Goal: Task Accomplishment & Management: Manage account settings

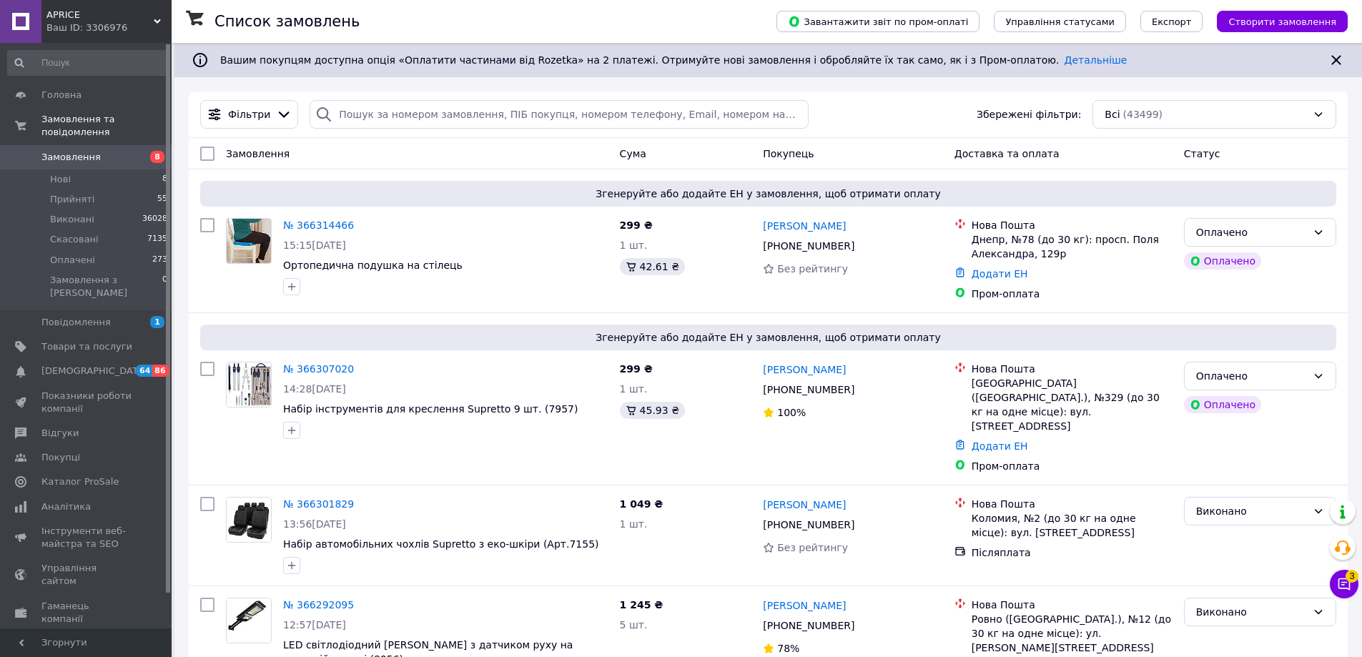
scroll to position [575, 0]
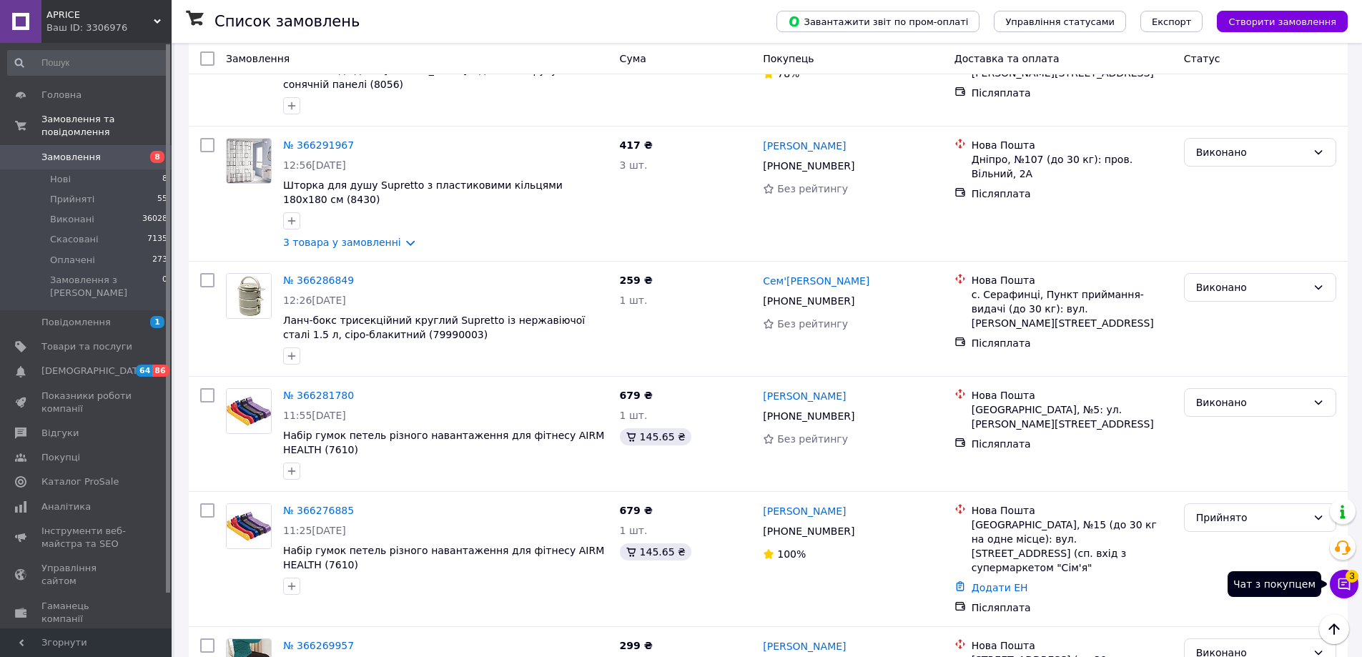
click at [1354, 584] on button "Чат з покупцем 3" at bounding box center [1344, 584] width 29 height 29
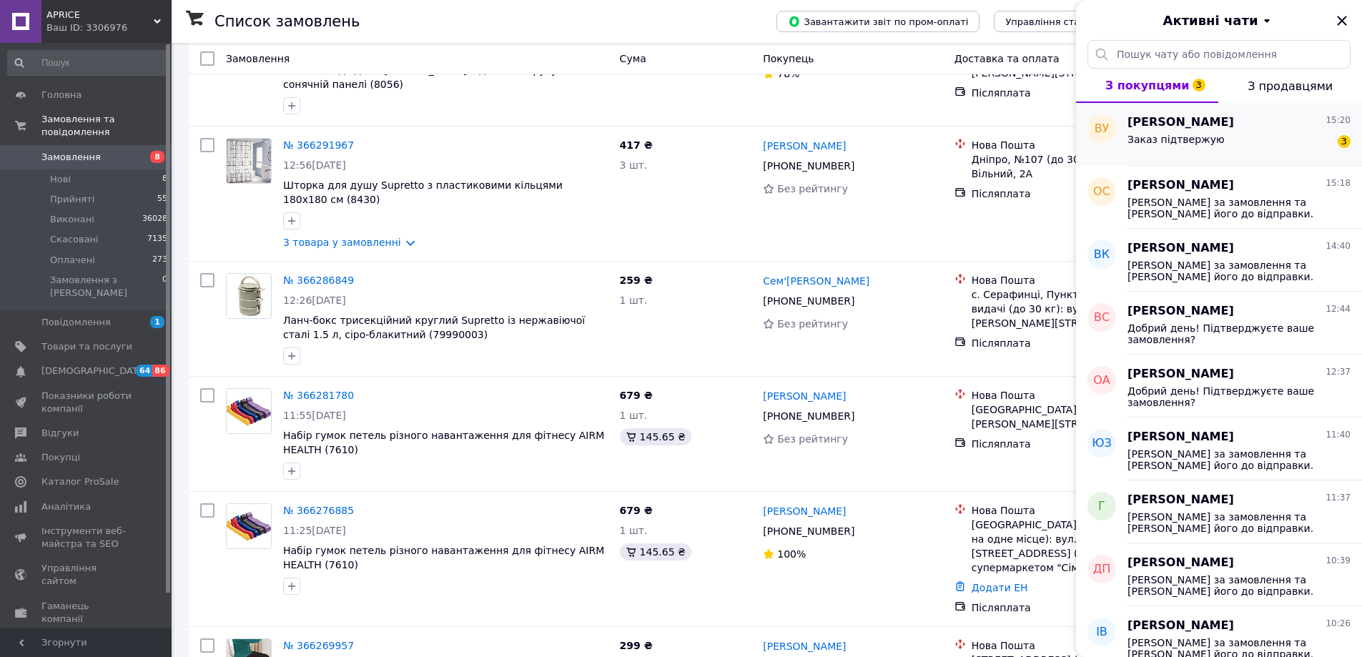
click at [1184, 134] on span "Заказ підтвержую" at bounding box center [1176, 139] width 97 height 11
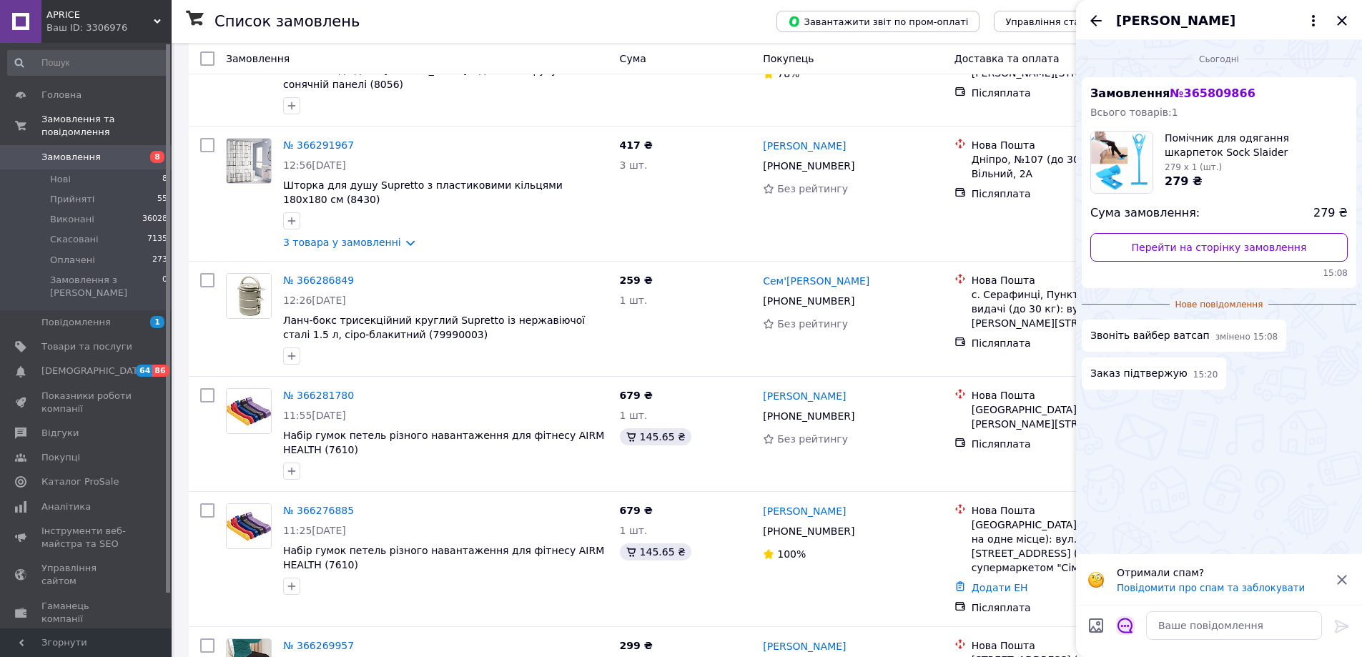
click at [1136, 635] on div at bounding box center [1126, 628] width 30 height 35
click at [1128, 631] on icon "Відкрити шаблони відповідей" at bounding box center [1126, 626] width 16 height 16
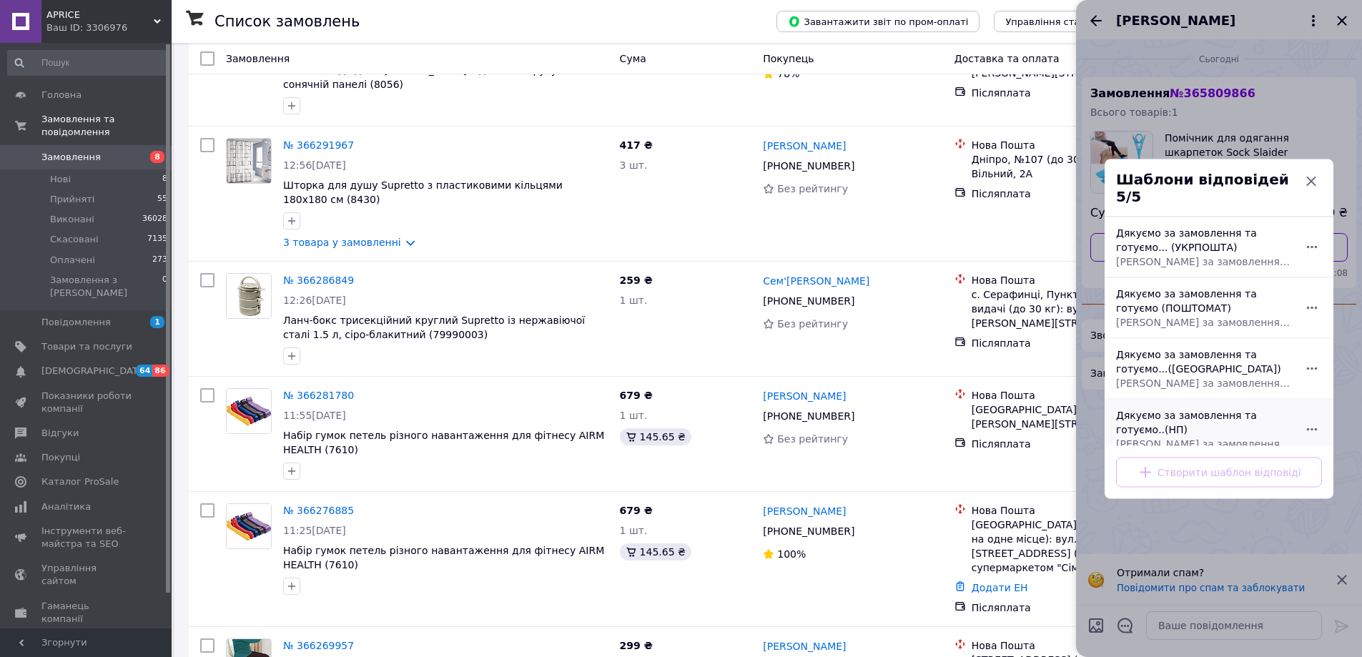
click at [1229, 411] on div "Дякуємо за замовлення та готуємо..(НП) Дякуємо за замовлення та готуємо його до…" at bounding box center [1204, 429] width 186 height 54
type textarea "Дякуємо за замовлення та готуємо його до відправки. Зазвичай ми відправляємо за…"
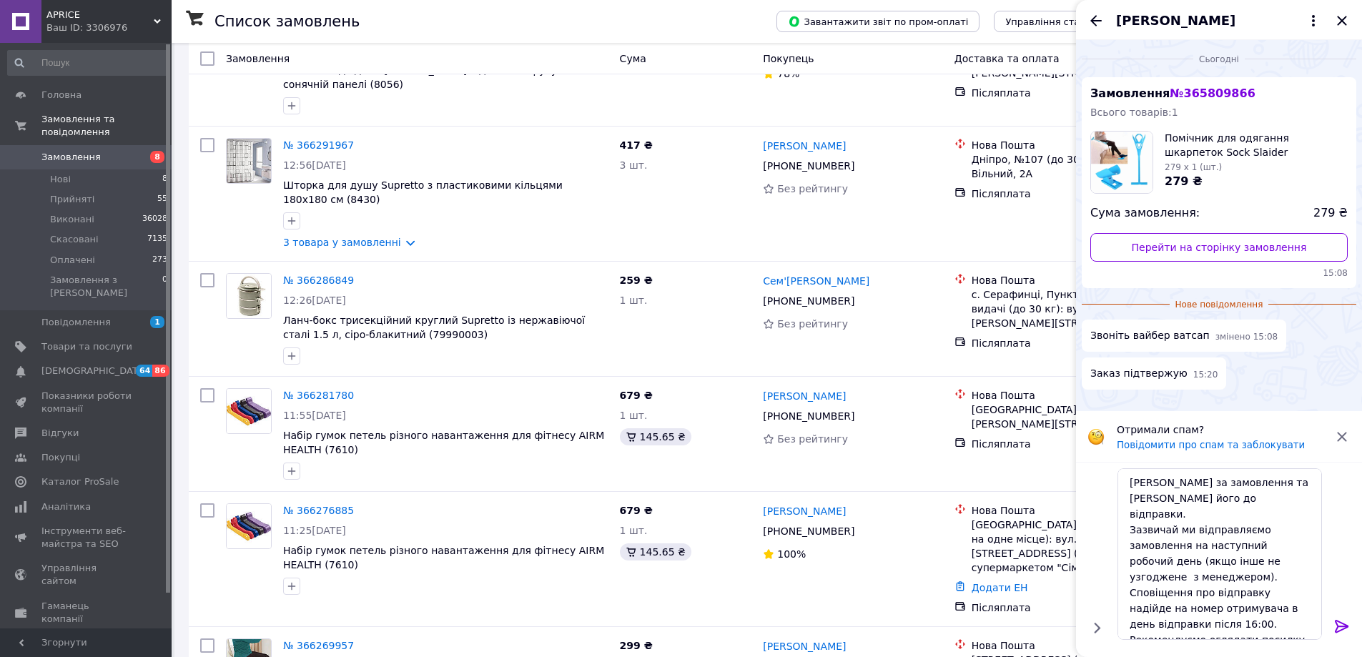
click at [1347, 628] on icon at bounding box center [1342, 626] width 17 height 17
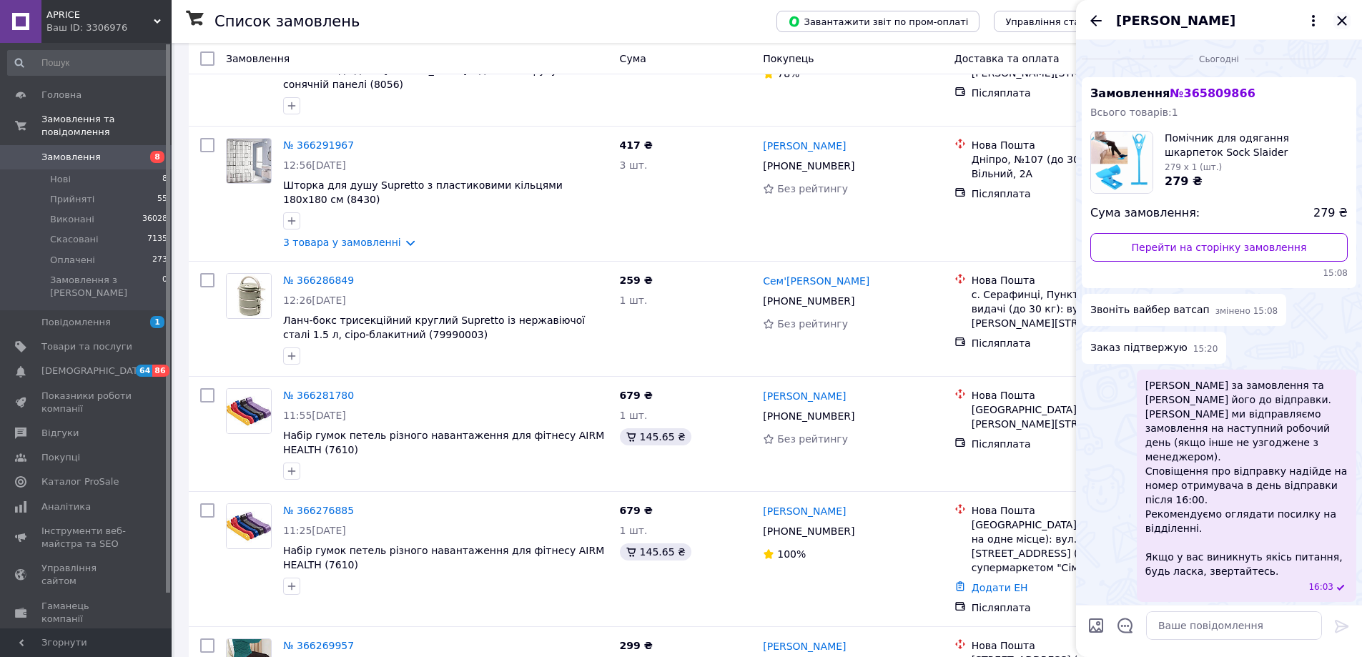
click at [1348, 26] on icon "Закрити" at bounding box center [1342, 20] width 17 height 17
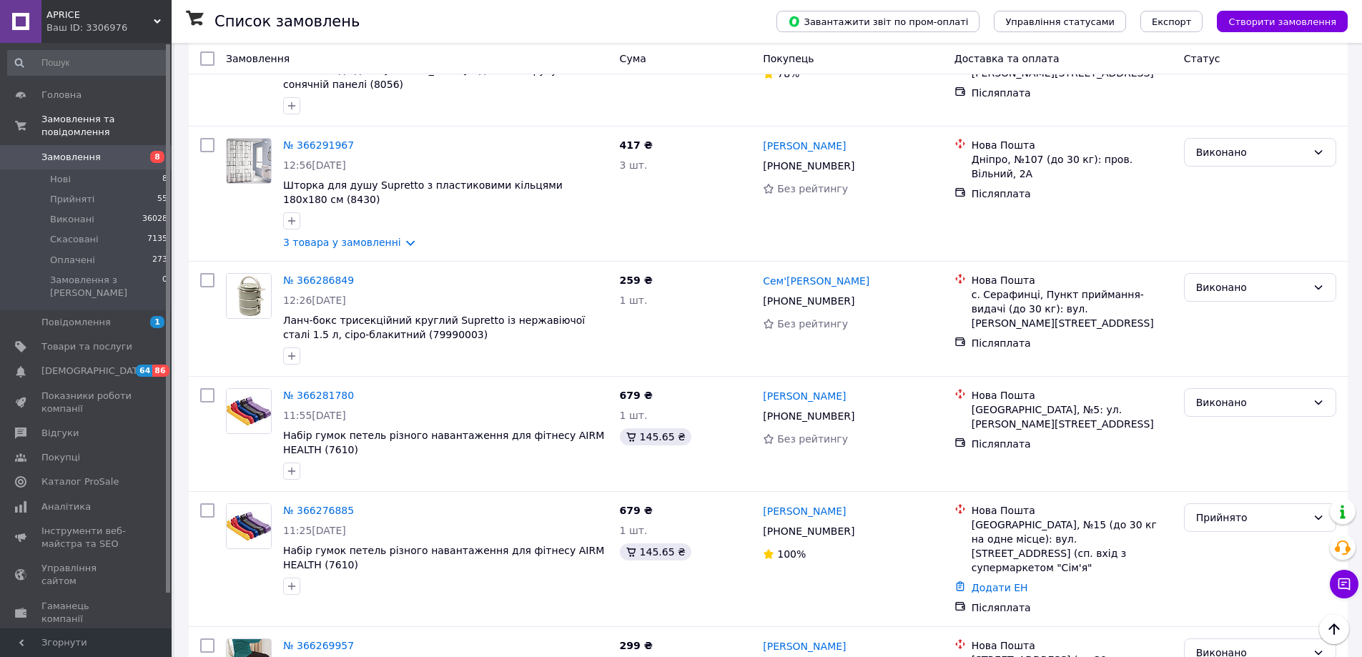
click at [136, 23] on div "Ваш ID: 3306976" at bounding box center [108, 27] width 125 height 13
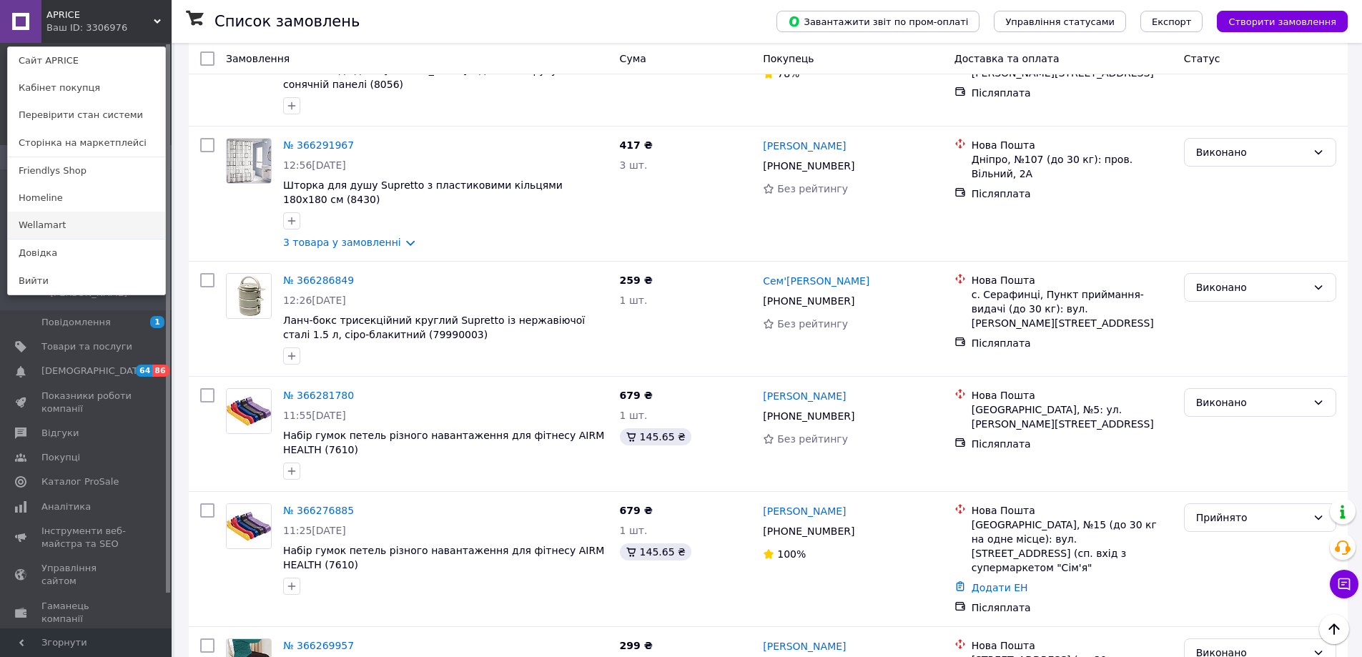
click at [116, 233] on link "Wellamart" at bounding box center [86, 225] width 157 height 27
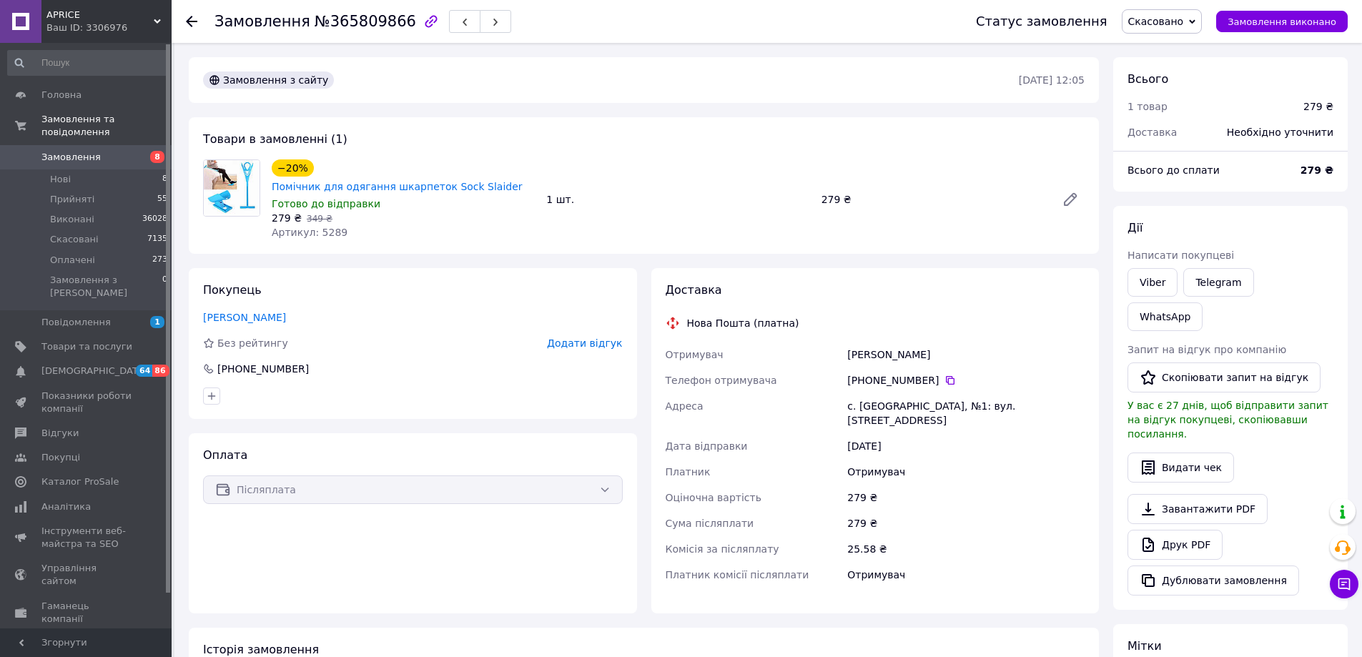
click at [1203, 21] on span "Скасовано" at bounding box center [1162, 21] width 81 height 24
click at [1187, 69] on li "Виконано" at bounding box center [1162, 71] width 79 height 21
click at [946, 376] on icon at bounding box center [950, 380] width 9 height 9
click at [325, 227] on span "Артикул: 5289" at bounding box center [310, 232] width 76 height 11
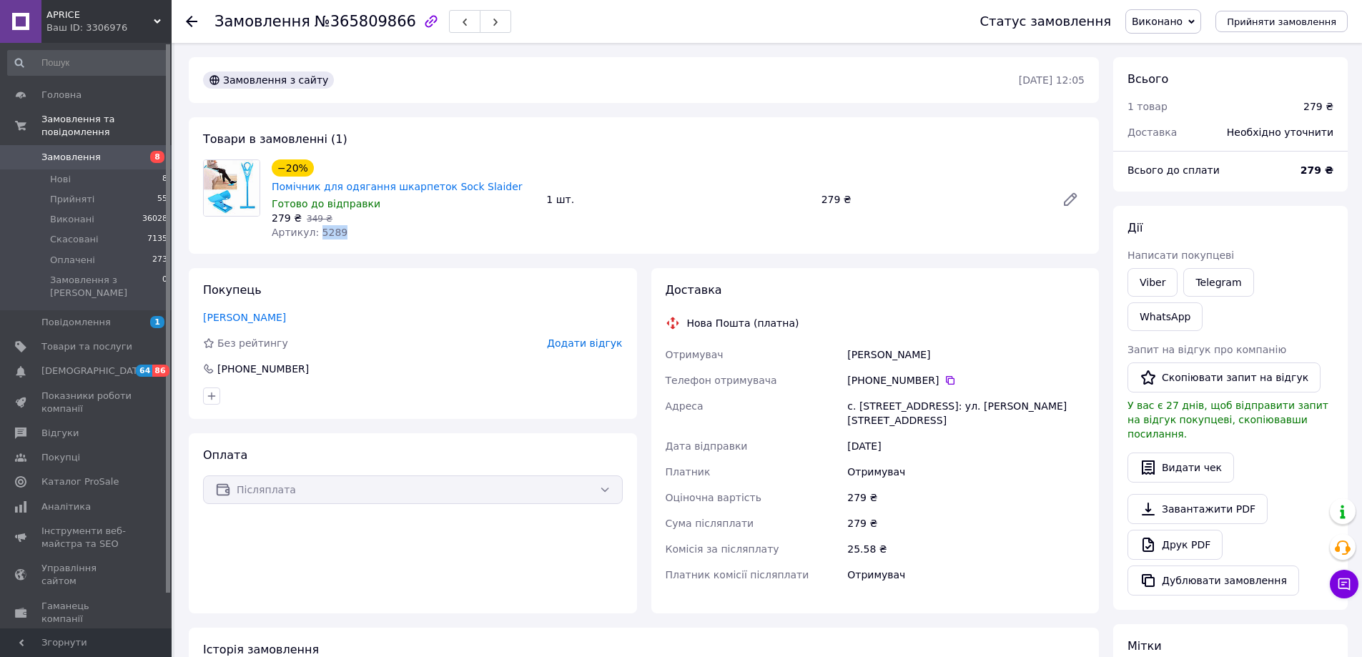
copy span "5289"
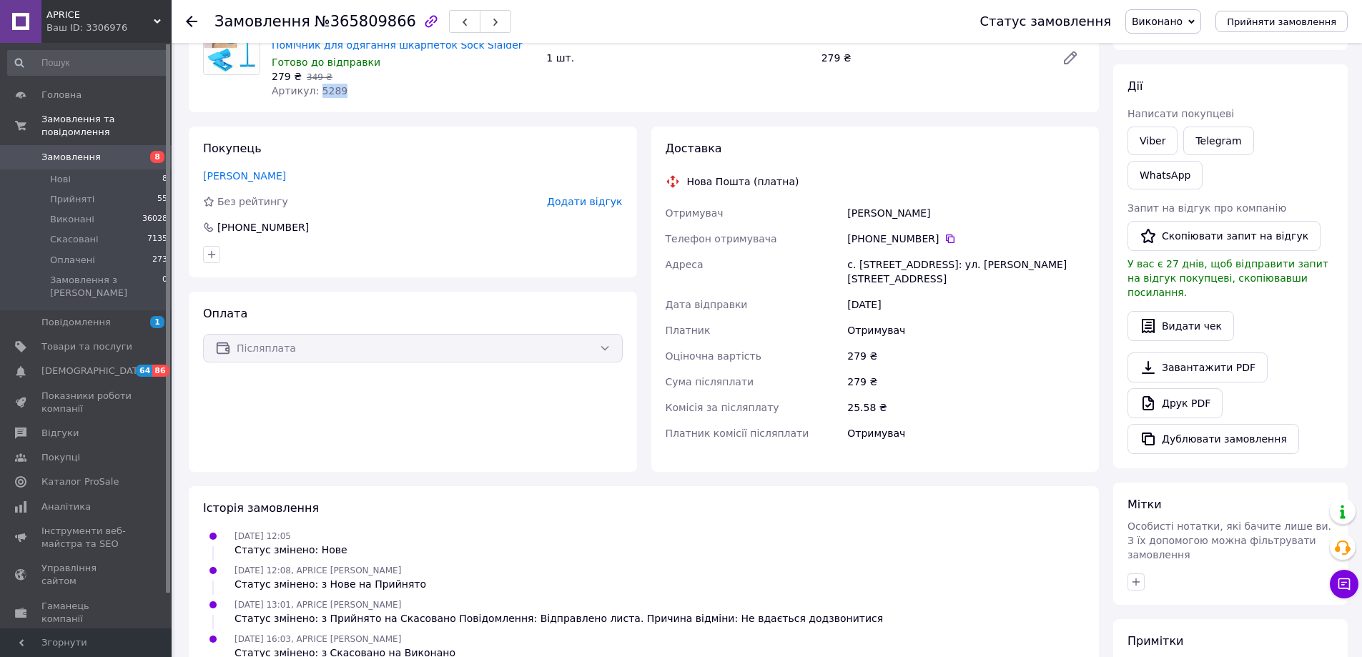
scroll to position [143, 0]
click at [328, 23] on span "№365809866" at bounding box center [366, 21] width 102 height 17
copy span "365809866"
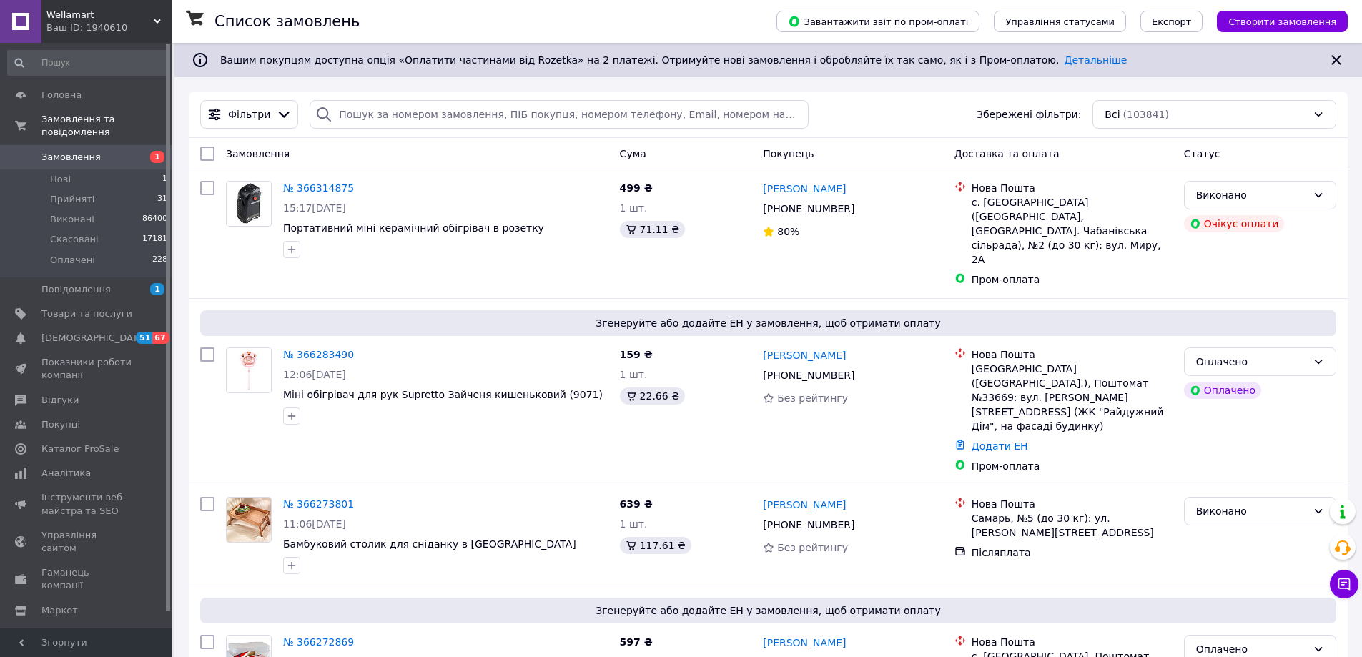
click at [144, 4] on div "Wellamart Ваш ID: 1940610" at bounding box center [106, 21] width 130 height 43
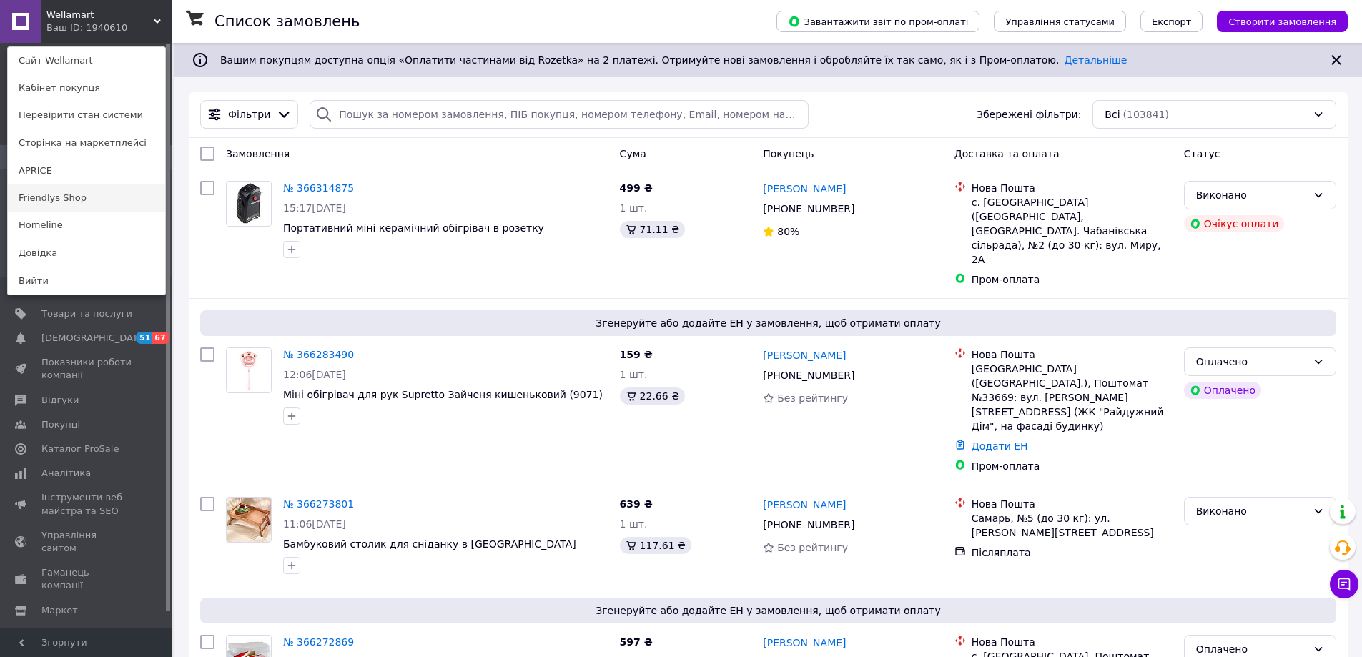
click at [139, 200] on link "Friendlys Shop" at bounding box center [86, 197] width 157 height 27
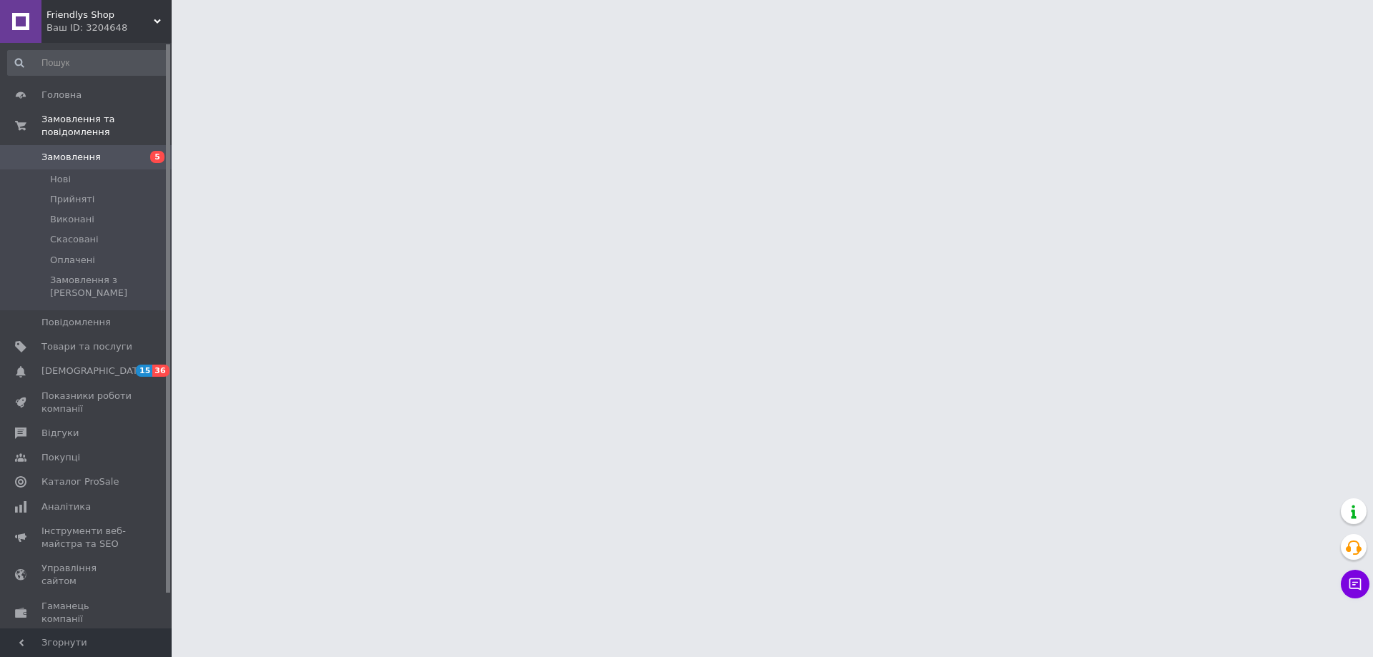
click at [136, 6] on div "Friendlys Shop Ваш ID: 3204648" at bounding box center [106, 21] width 130 height 43
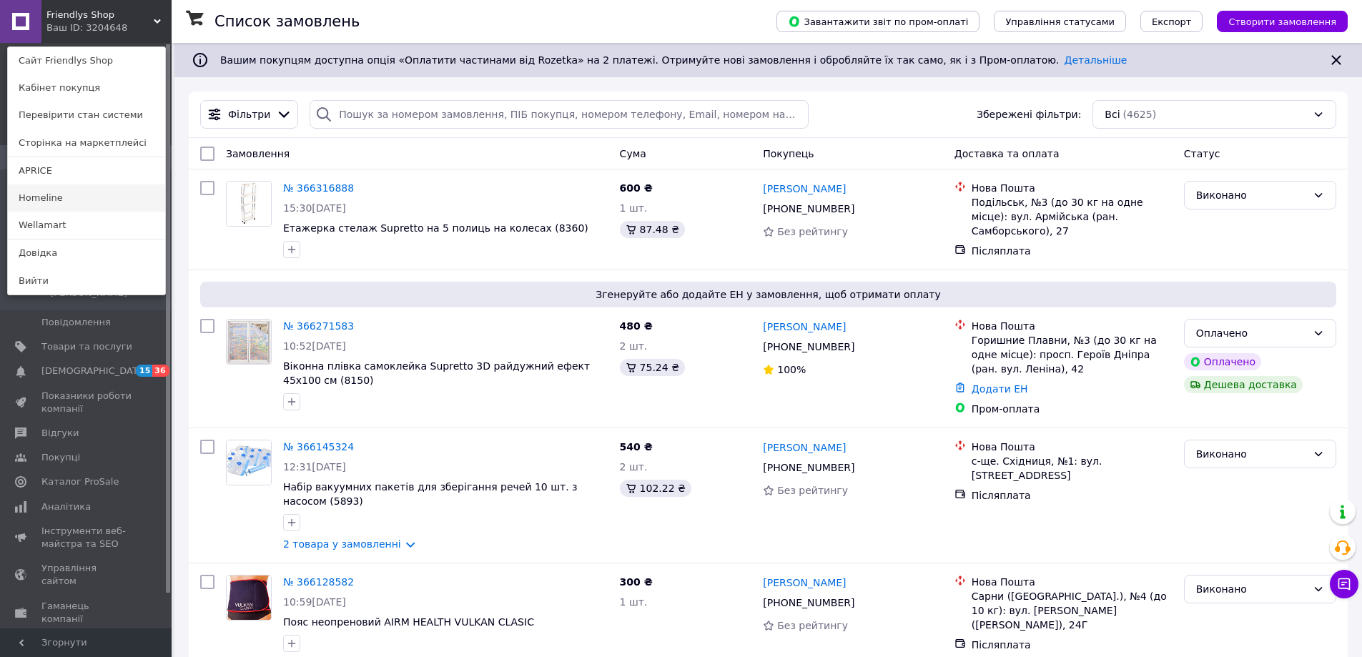
click at [104, 197] on link "Homeline" at bounding box center [86, 197] width 157 height 27
